Goal: Information Seeking & Learning: Learn about a topic

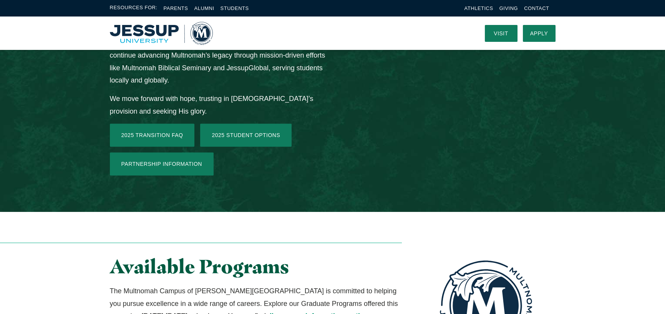
scroll to position [998, 0]
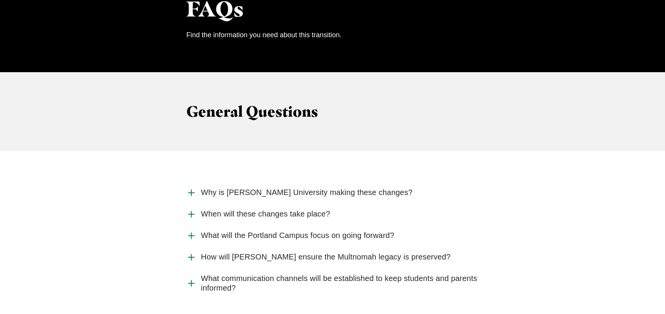
scroll to position [768, 0]
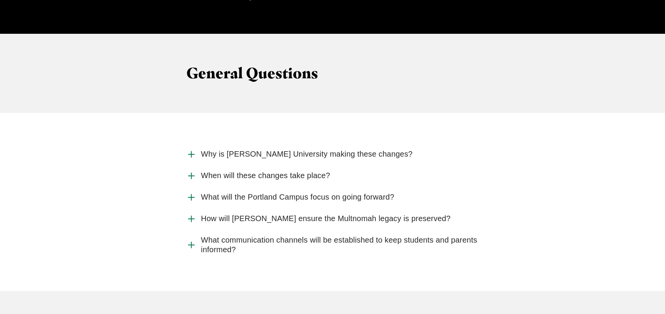
click at [190, 214] on icon "Accordion" at bounding box center [191, 219] width 10 height 10
click at [0, 0] on input "How will Jessup ensure the Multnomah legacy is preserved?" at bounding box center [0, 0] width 0 height 0
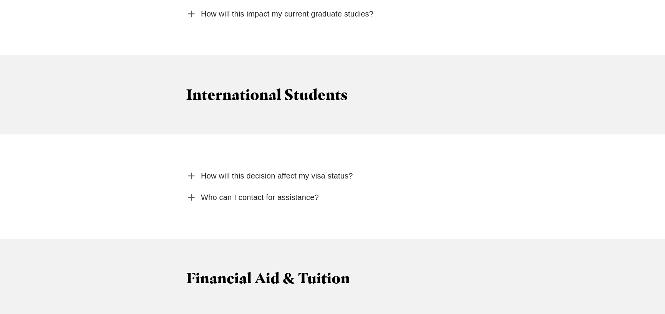
scroll to position [1574, 0]
